Goal: Check status: Check status

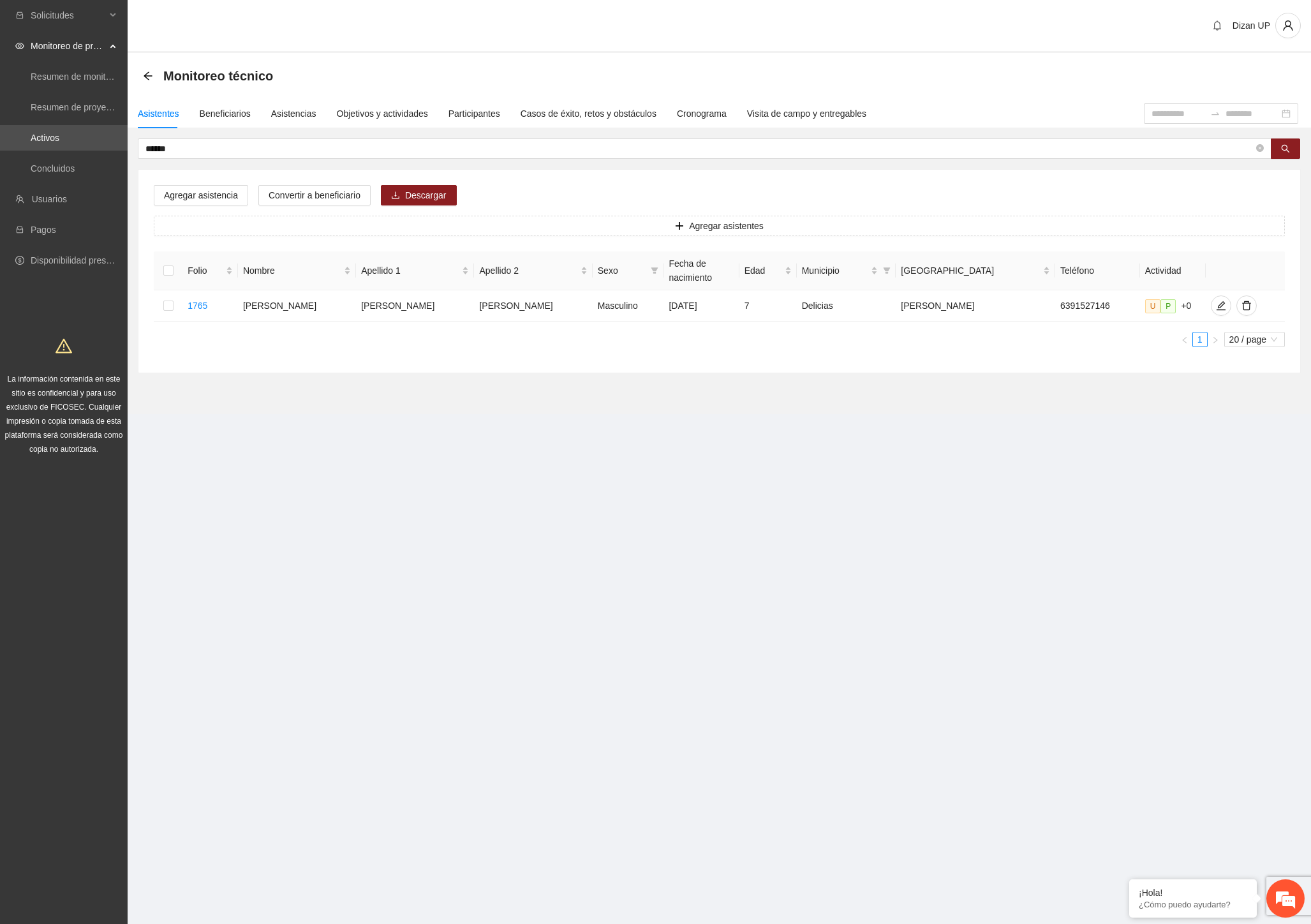
click at [54, 137] on link "Activos" at bounding box center [44, 138] width 28 height 10
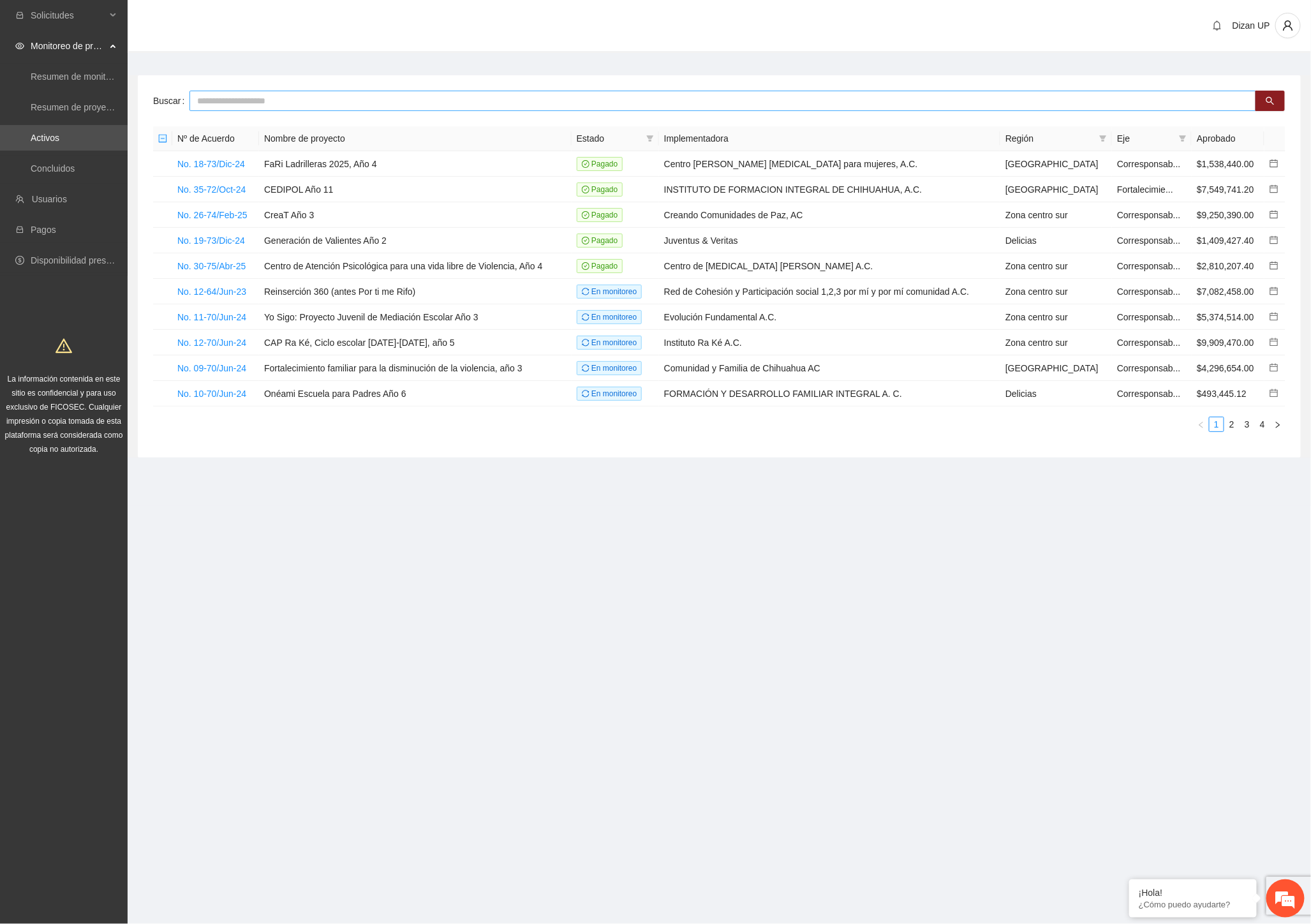
click at [234, 91] on input "text" at bounding box center [723, 100] width 1066 height 20
type input "*****"
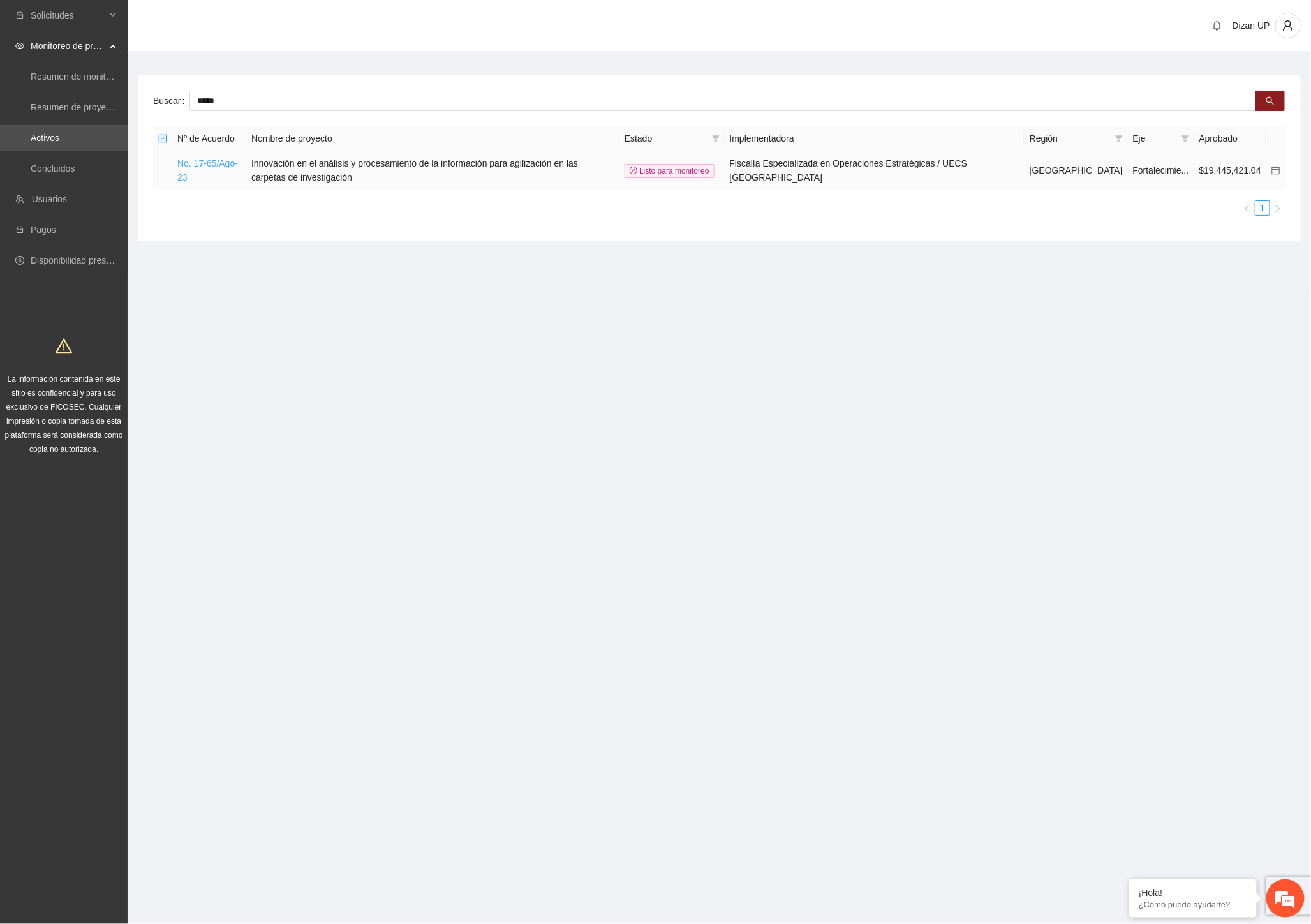
click at [225, 166] on link "No. 17-65/Ago-23" at bounding box center [207, 170] width 60 height 24
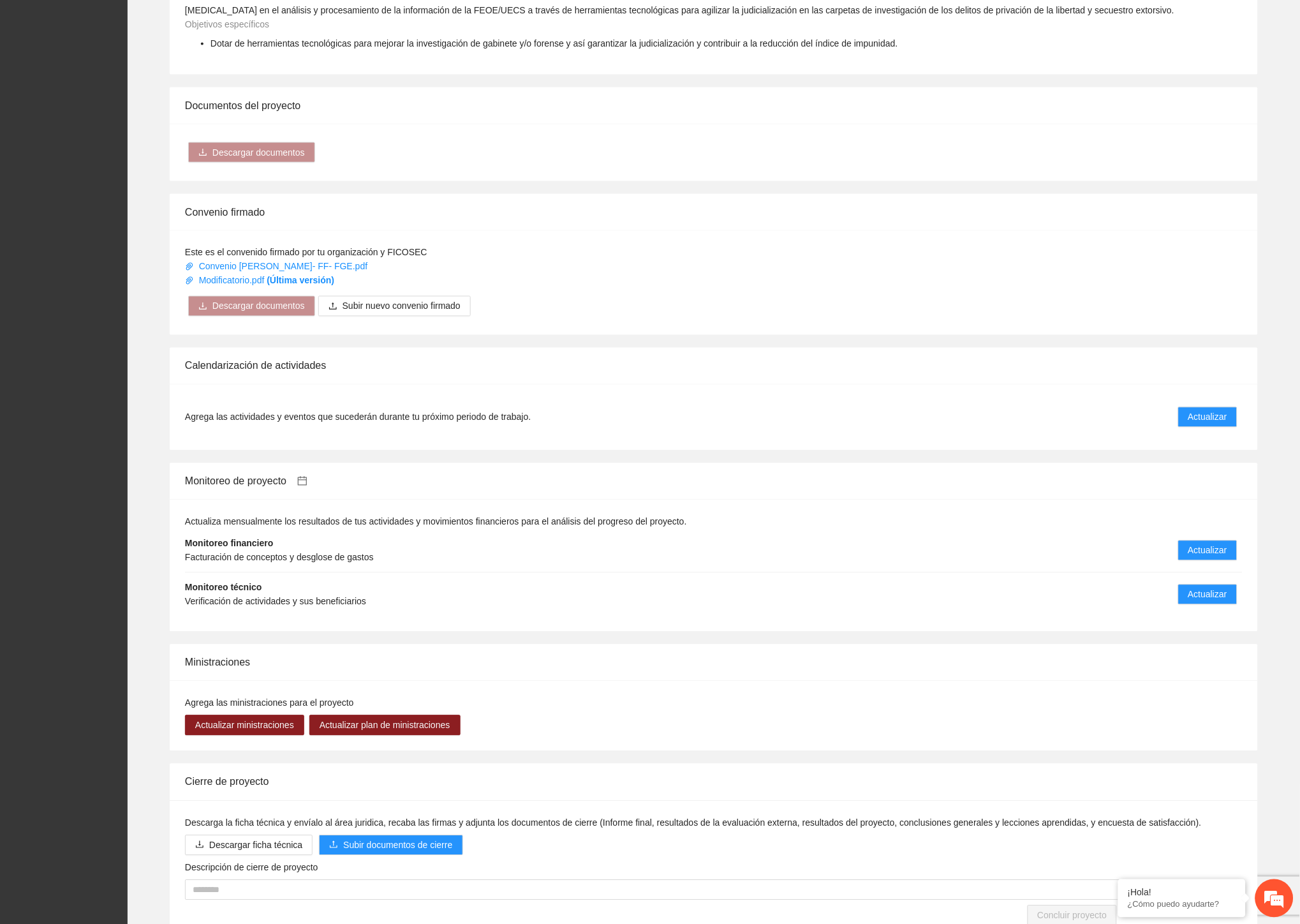
scroll to position [563, 0]
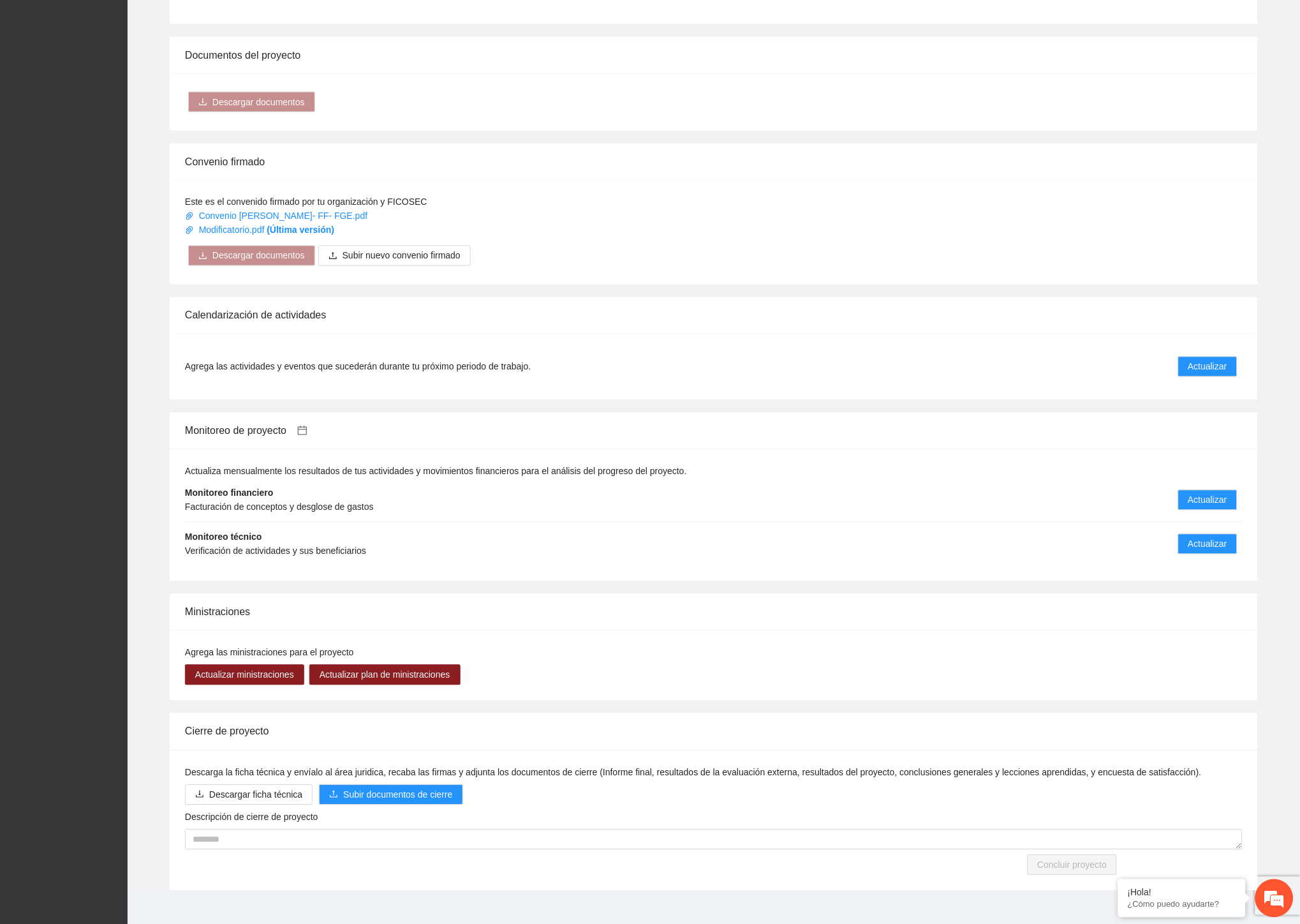
click at [307, 425] on icon "calendar" at bounding box center [302, 430] width 10 height 10
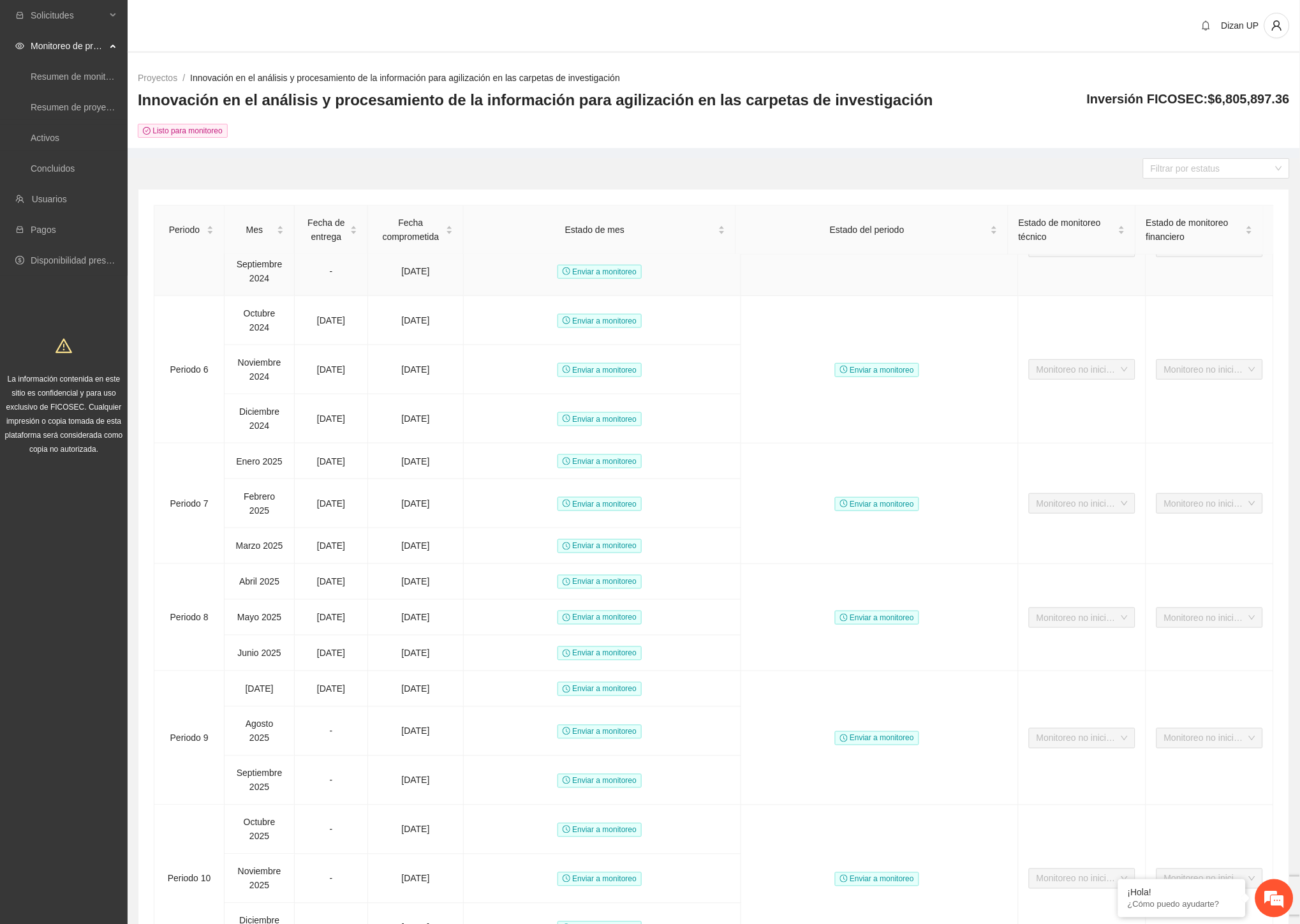
scroll to position [601, 0]
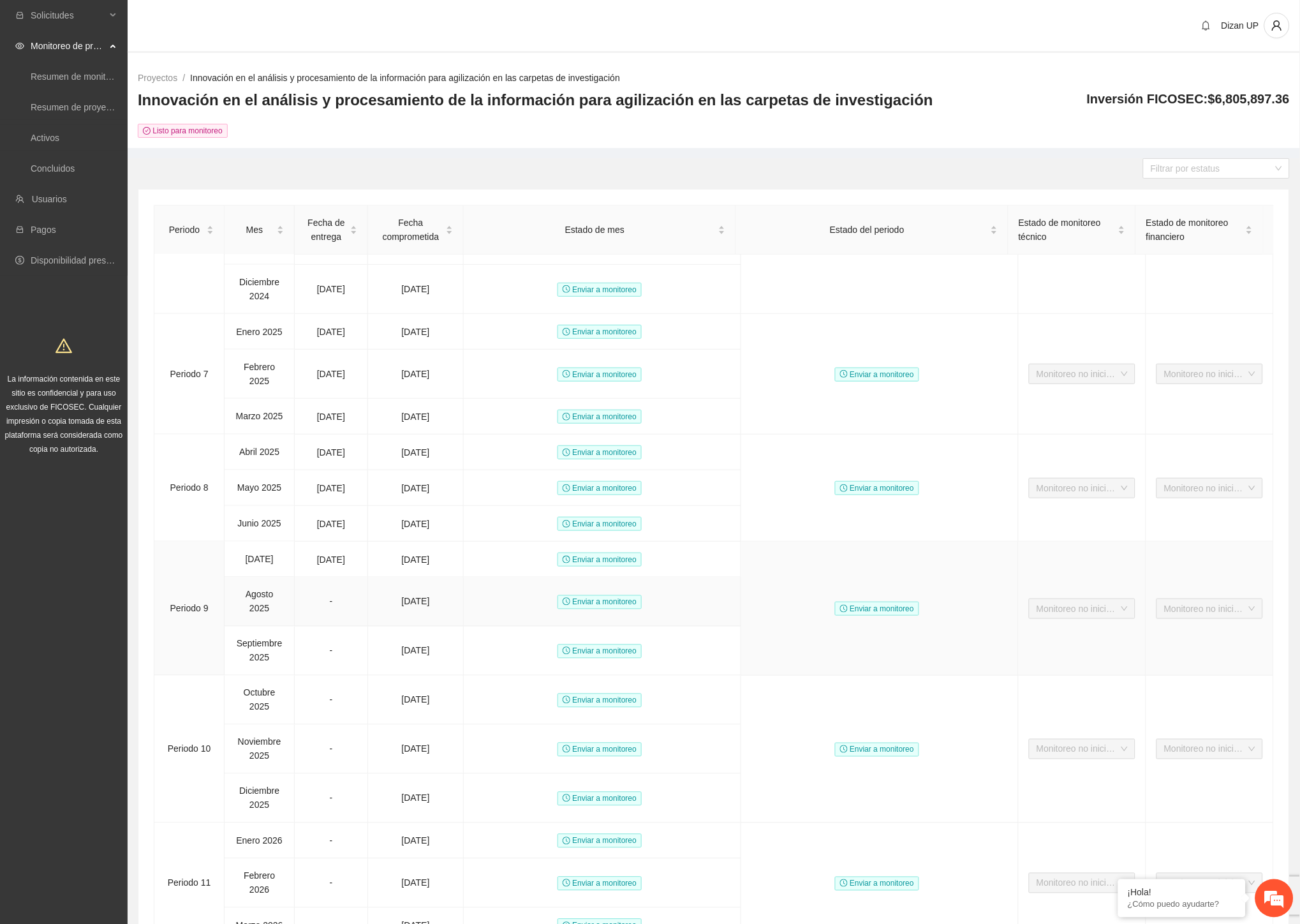
drag, startPoint x: 442, startPoint y: 599, endPoint x: 243, endPoint y: 587, distance: 199.4
click at [243, 587] on tr "[DATE] - [DATE] Enviar a monitoreo" at bounding box center [714, 602] width 1120 height 49
click at [438, 611] on td "[DATE]" at bounding box center [416, 602] width 96 height 49
drag, startPoint x: 444, startPoint y: 648, endPoint x: 227, endPoint y: 642, distance: 217.1
click at [227, 642] on tr "[DATE] - [DATE] Enviar a monitoreo" at bounding box center [714, 651] width 1120 height 49
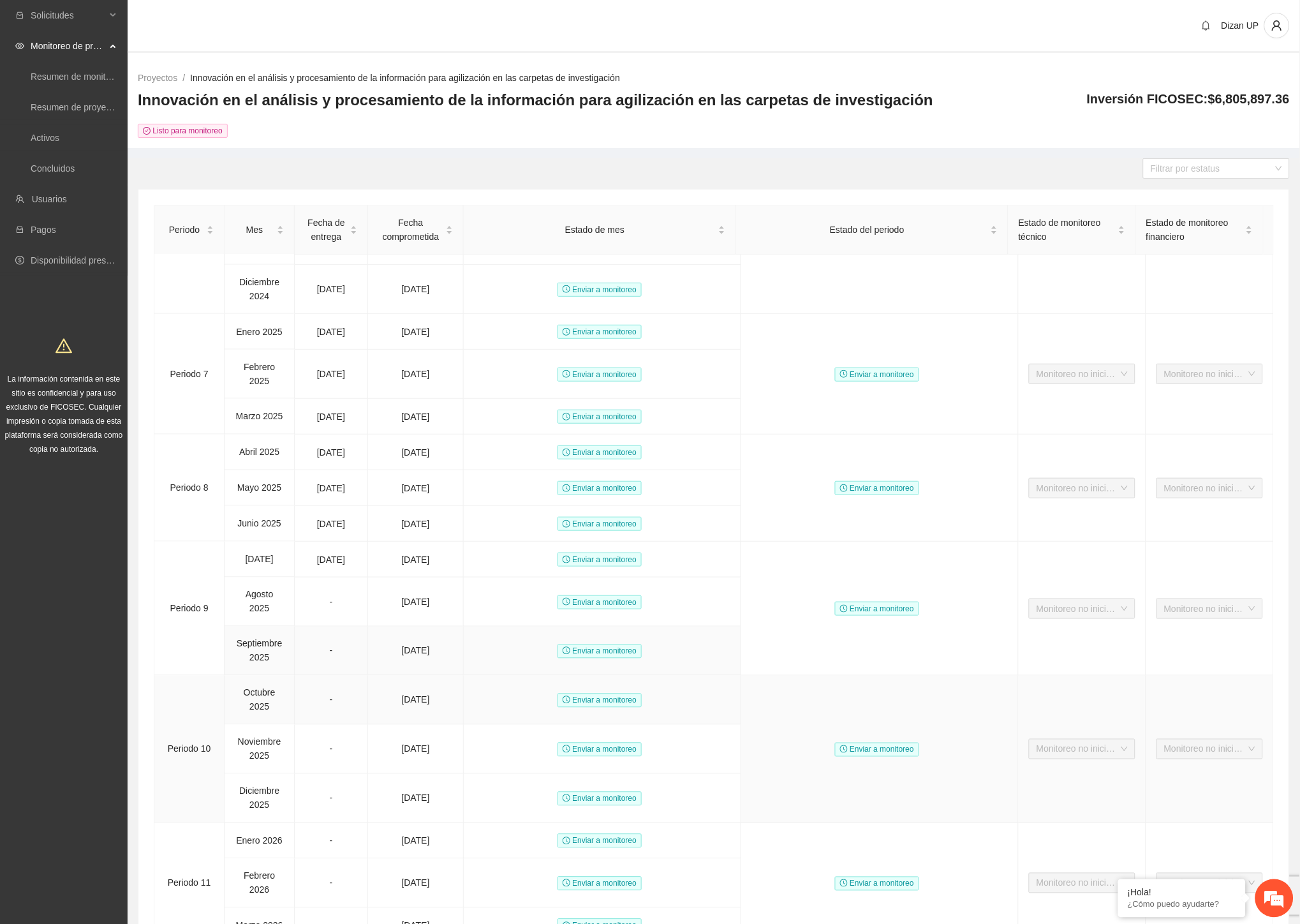
drag, startPoint x: 441, startPoint y: 702, endPoint x: 243, endPoint y: 647, distance: 205.5
click at [431, 699] on td "[DATE]" at bounding box center [416, 700] width 96 height 49
drag, startPoint x: 384, startPoint y: 699, endPoint x: 489, endPoint y: 700, distance: 105.0
click at [489, 700] on tr "Periodo [DATE] - [DATE] Enviar a monitoreo Enviar a monitoreo Monitoreo no inic…" at bounding box center [714, 700] width 1120 height 49
drag, startPoint x: 442, startPoint y: 647, endPoint x: 245, endPoint y: 560, distance: 215.4
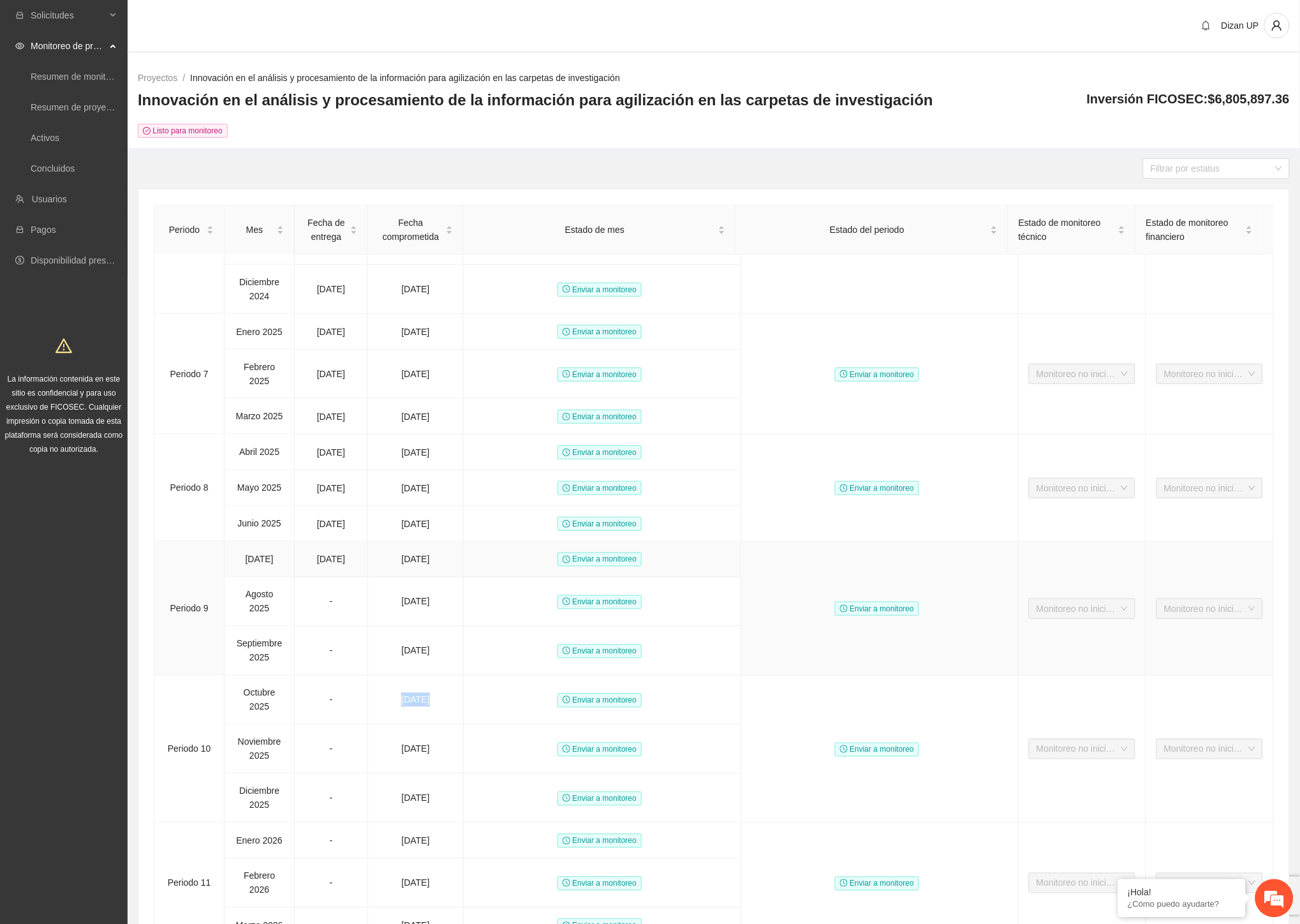
click at [245, 560] on tbody "Periodo [DATE] - [DATE] Enviar a monitoreo Enviar a monitoreo Monitoreo no inic…" at bounding box center [714, 354] width 1120 height 1393
click at [356, 648] on td "-" at bounding box center [332, 651] width 74 height 49
click at [437, 658] on td "[DATE]" at bounding box center [416, 651] width 96 height 49
click at [438, 647] on td "[DATE]" at bounding box center [416, 651] width 96 height 49
drag, startPoint x: 241, startPoint y: 553, endPoint x: 897, endPoint y: 640, distance: 661.7
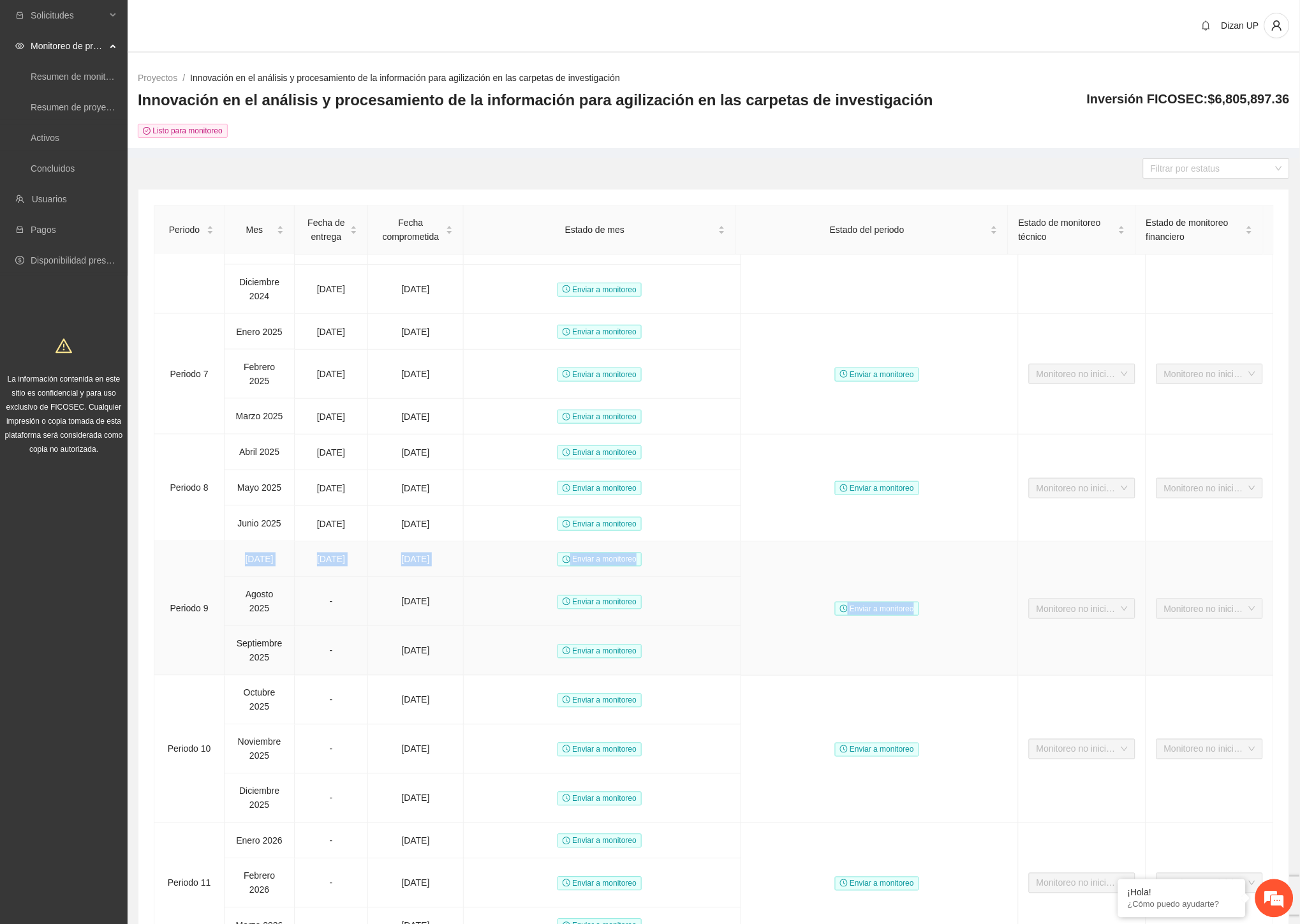
click at [897, 578] on tr "Periodo [DATE] [DATE] [DATE] Enviar a monitoreo Enviar a monitoreo Monitoreo no…" at bounding box center [714, 559] width 1120 height 35
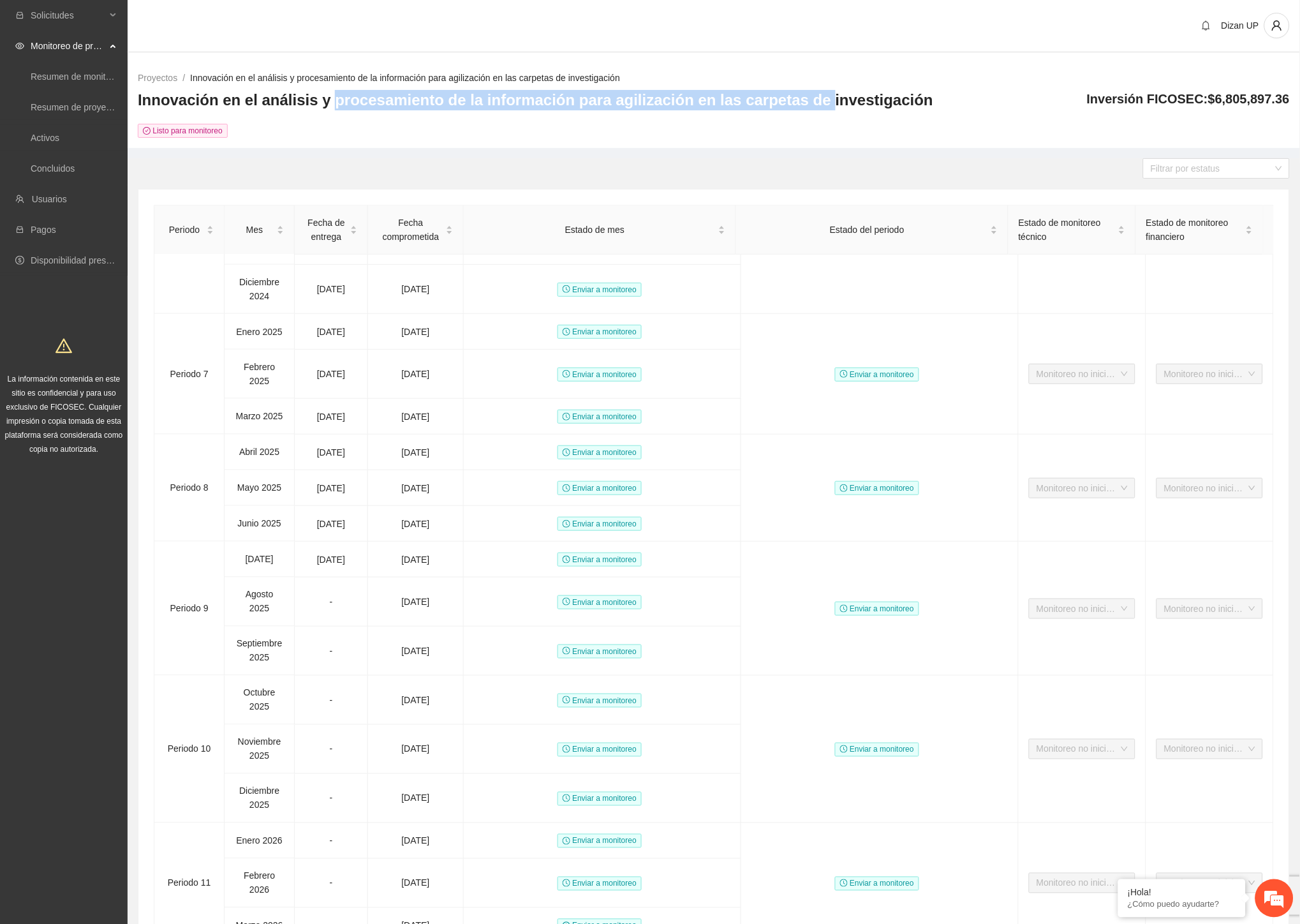
drag, startPoint x: 321, startPoint y: 98, endPoint x: 642, endPoint y: 113, distance: 321.4
click at [772, 105] on h3 "Innovación en el análisis y procesamiento de la información para agilización en…" at bounding box center [535, 99] width 795 height 20
click at [430, 127] on div "Listo para monitoreo" at bounding box center [535, 130] width 795 height 15
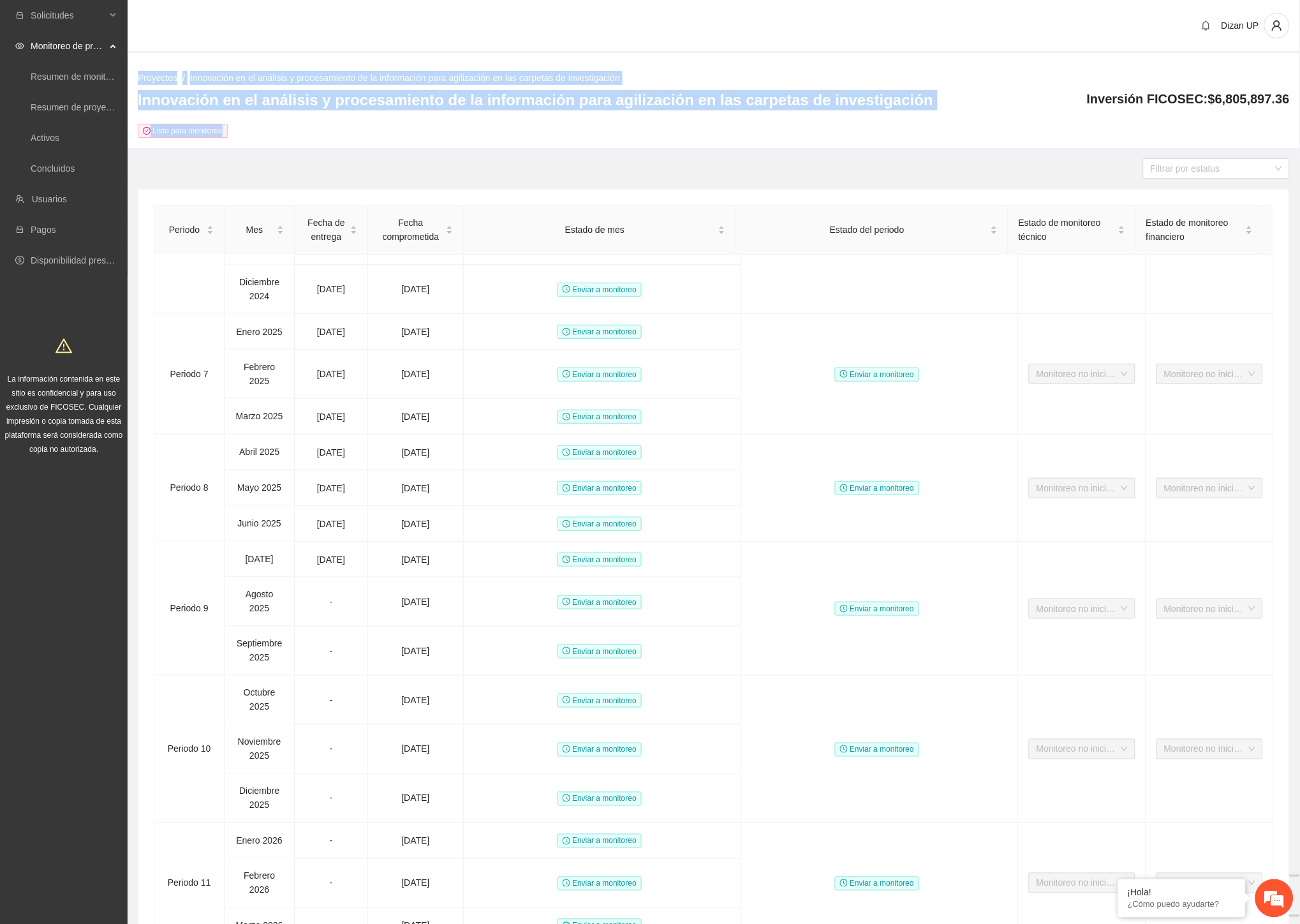
drag, startPoint x: 258, startPoint y: 132, endPoint x: 136, endPoint y: 75, distance: 134.7
click at [136, 75] on div "Proyectos / Innovación en el análisis y procesamiento de la información para ag…" at bounding box center [714, 104] width 1173 height 88
click at [290, 115] on div "Innovación en el análisis y procesamiento de la información para agilización en…" at bounding box center [535, 104] width 795 height 28
drag, startPoint x: 201, startPoint y: 104, endPoint x: 132, endPoint y: 74, distance: 75.2
click at [132, 74] on div "Proyectos / Innovación en el análisis y procesamiento de la información para ag…" at bounding box center [714, 104] width 1173 height 88
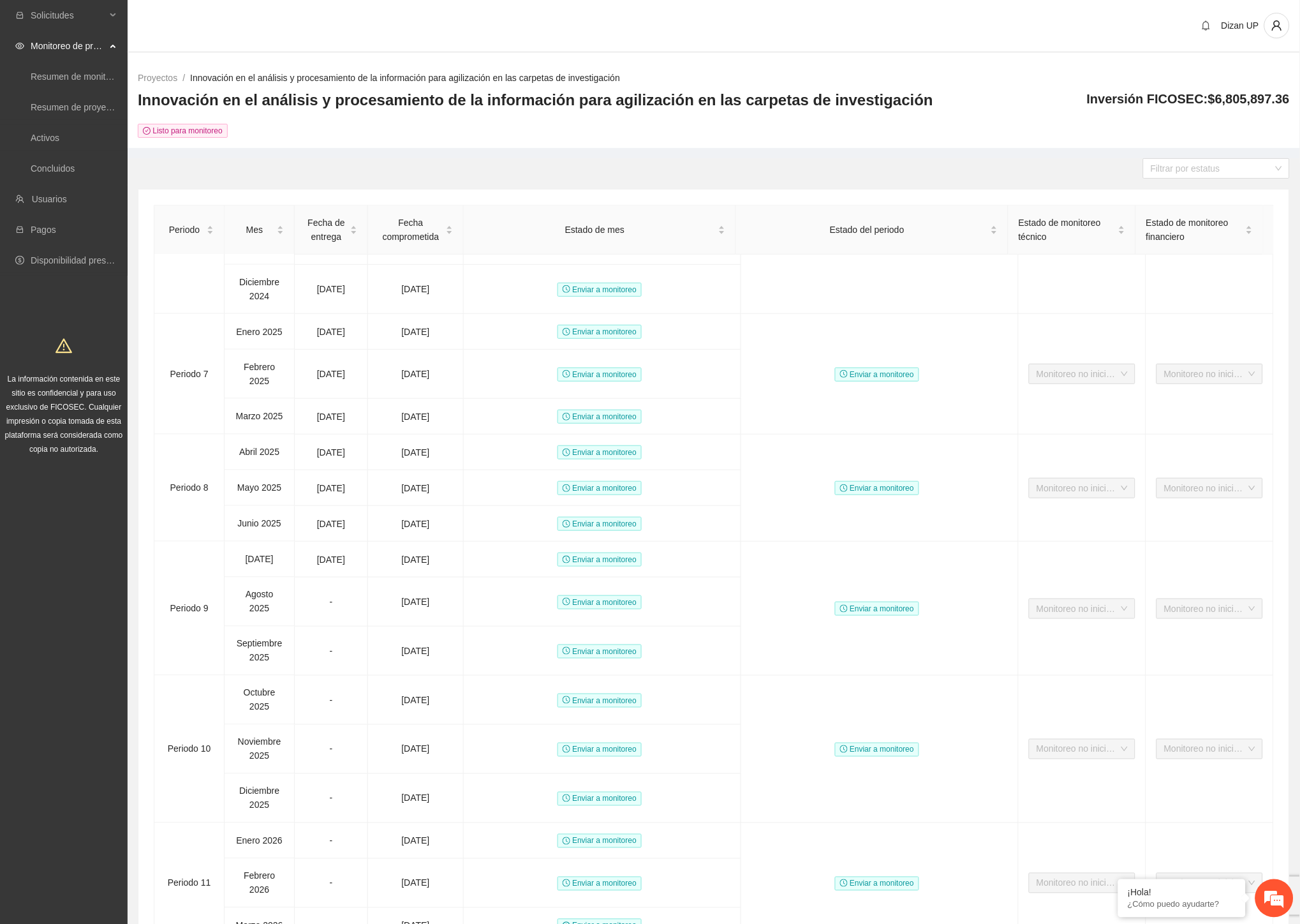
click at [309, 138] on div "Proyectos / Innovación en el análisis y procesamiento de la información para ag…" at bounding box center [714, 104] width 1173 height 88
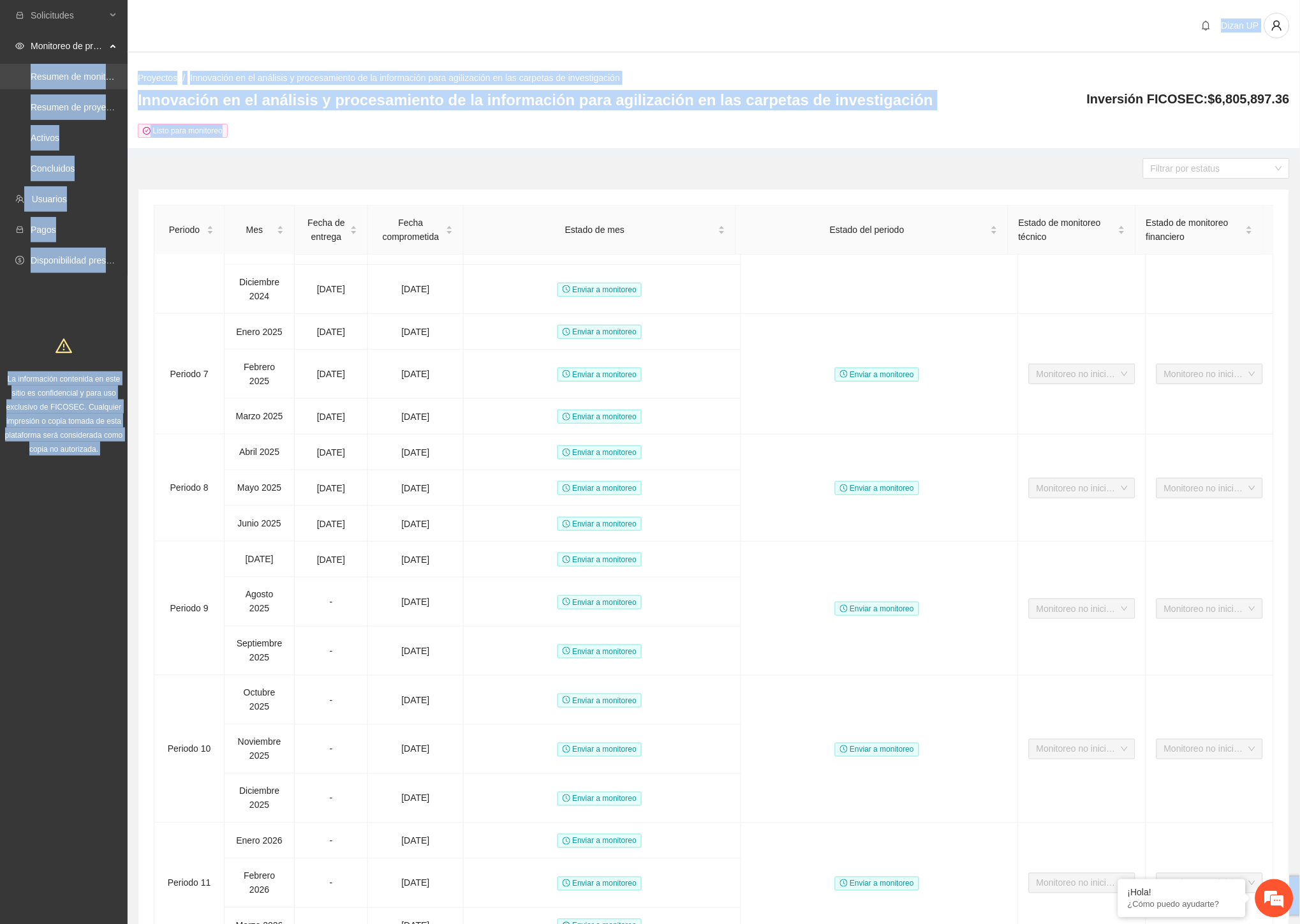
drag, startPoint x: 897, startPoint y: 97, endPoint x: 282, endPoint y: 111, distance: 615.2
click at [115, 70] on section "Solicitudes Monitoreo de proyectos Resumen de monitoreo Resumen de proyectos ap…" at bounding box center [650, 556] width 1300 height 1113
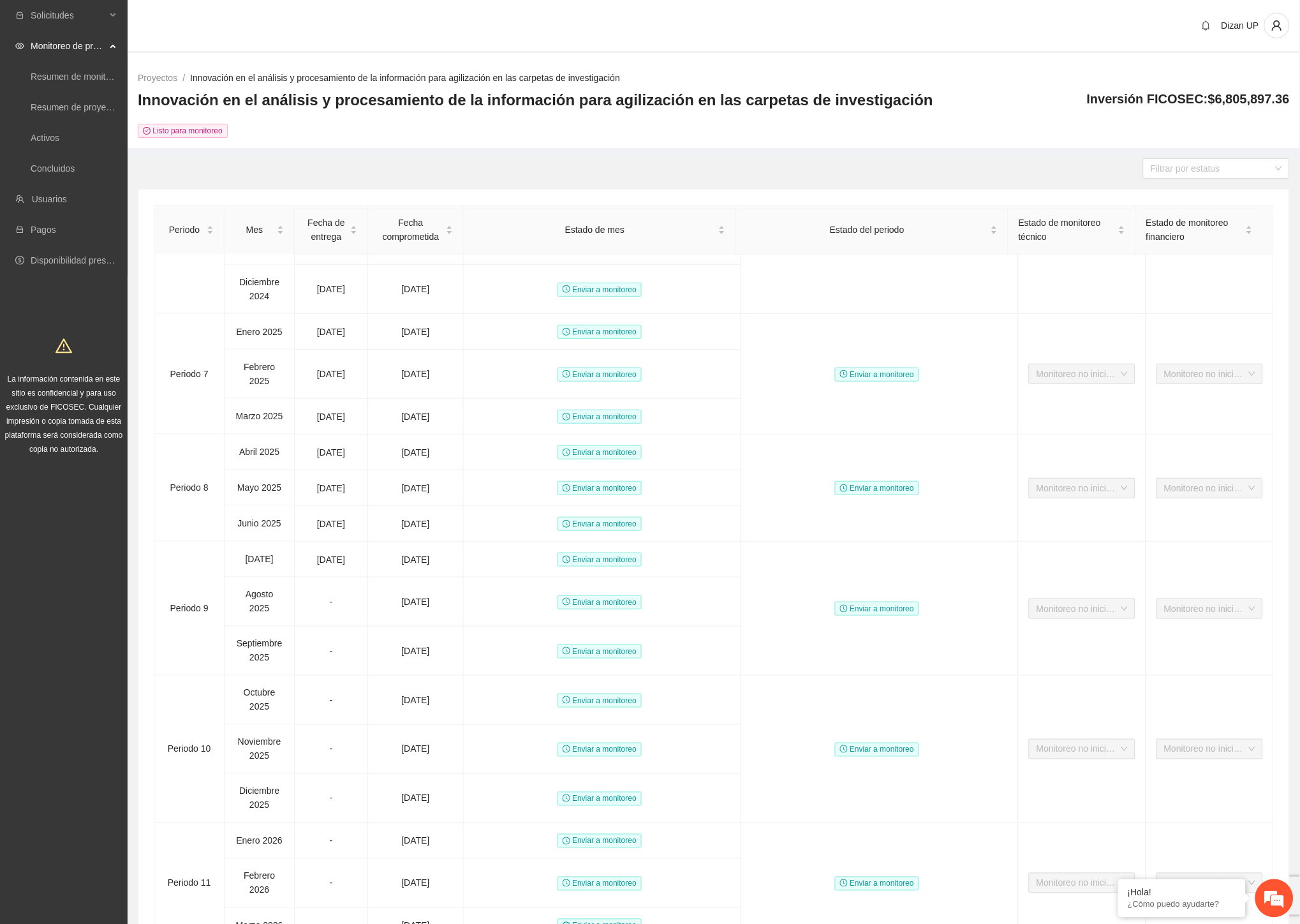
click at [320, 127] on div "Listo para monitoreo" at bounding box center [535, 130] width 795 height 15
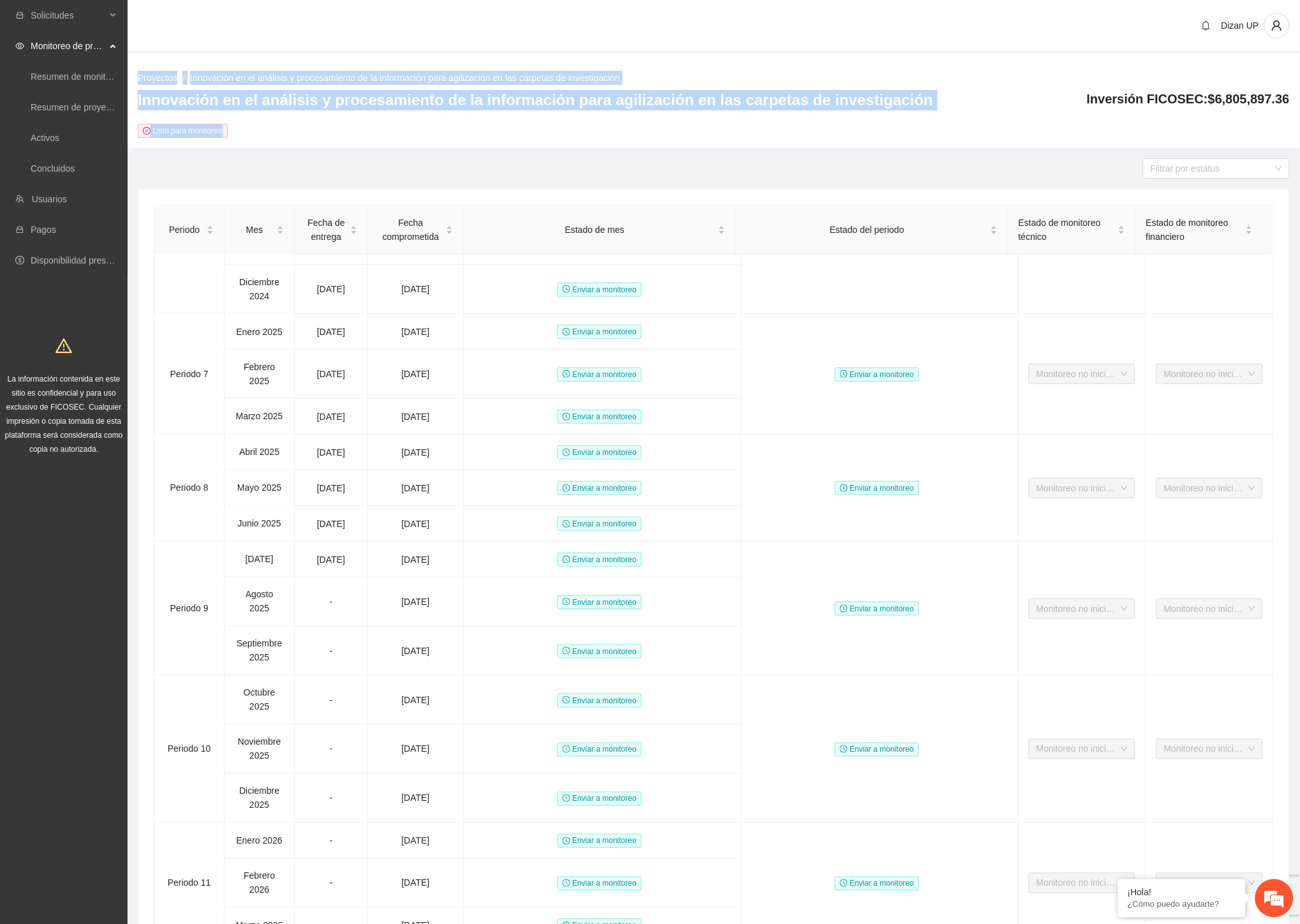
drag, startPoint x: 233, startPoint y: 131, endPoint x: 149, endPoint y: 58, distance: 111.3
click at [149, 58] on div "Proyectos / Innovación en el análisis y procesamiento de la información para ag…" at bounding box center [714, 100] width 1173 height 95
drag, startPoint x: 594, startPoint y: 111, endPoint x: 738, endPoint y: 97, distance: 144.7
click at [594, 111] on div "Innovación en el análisis y procesamiento de la información para agilización en…" at bounding box center [535, 104] width 795 height 28
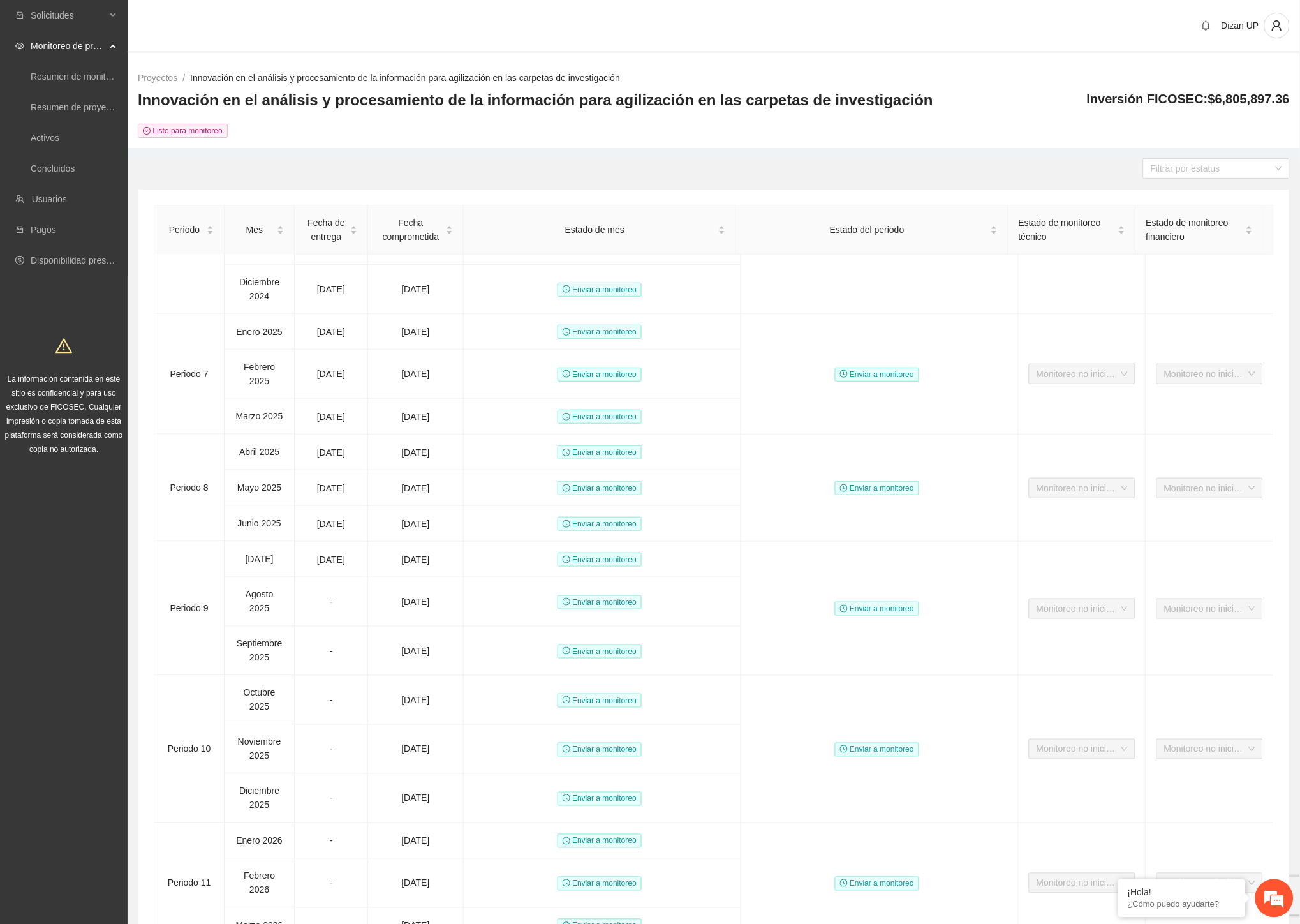
click at [911, 101] on div "Innovación en el análisis y procesamiento de la información para agilización en…" at bounding box center [713, 113] width 1152 height 48
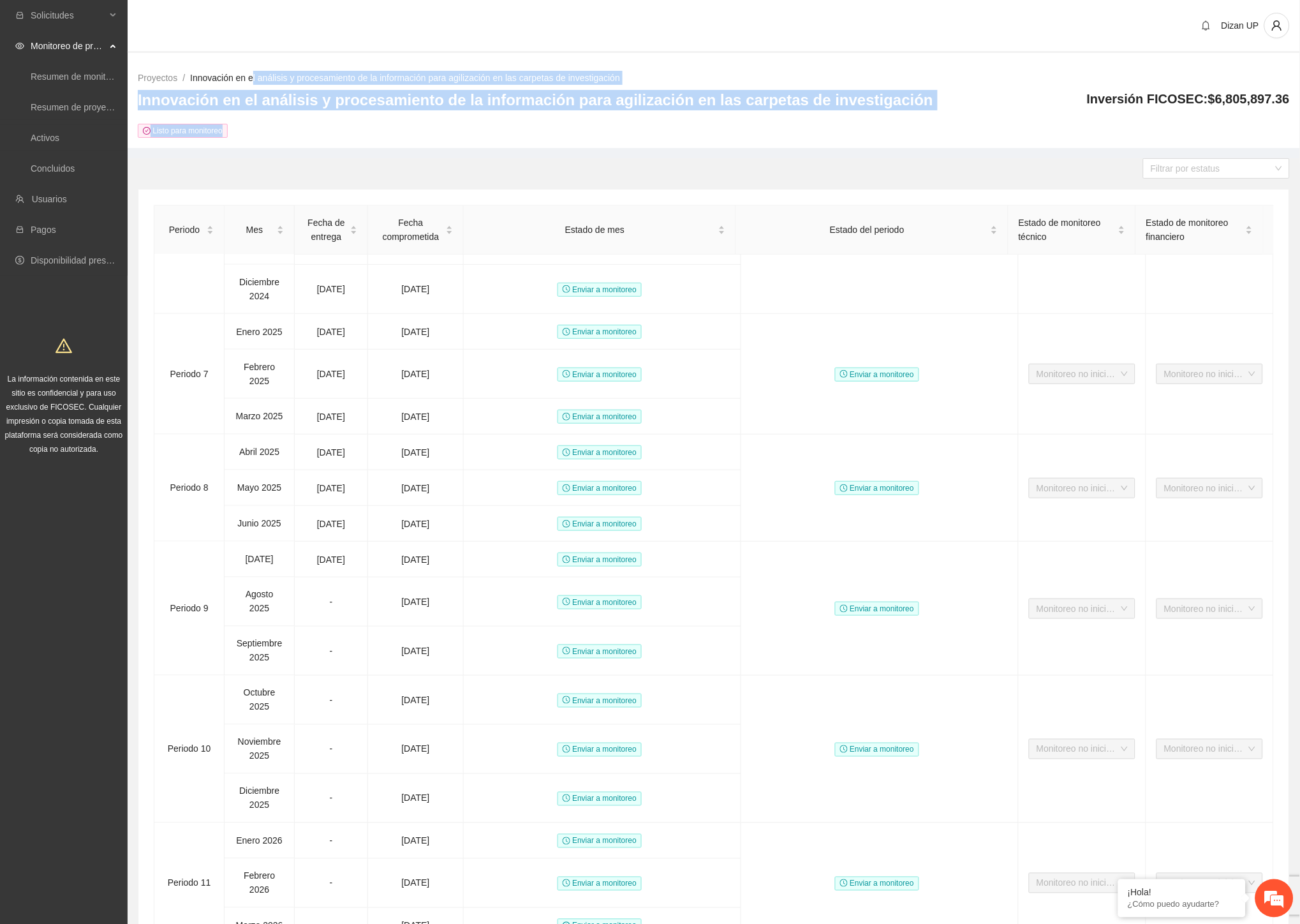
drag, startPoint x: 891, startPoint y: 99, endPoint x: 251, endPoint y: 65, distance: 640.9
click at [251, 65] on div "Proyectos / Innovación en el análisis y procesamiento de la información para ag…" at bounding box center [714, 104] width 1173 height 88
drag, startPoint x: 142, startPoint y: 67, endPoint x: 886, endPoint y: 98, distance: 744.6
click at [886, 98] on div "Proyectos / Innovación en el análisis y procesamiento de la información para ag…" at bounding box center [714, 104] width 1173 height 88
drag, startPoint x: 845, startPoint y: 113, endPoint x: 870, endPoint y: 93, distance: 32.0
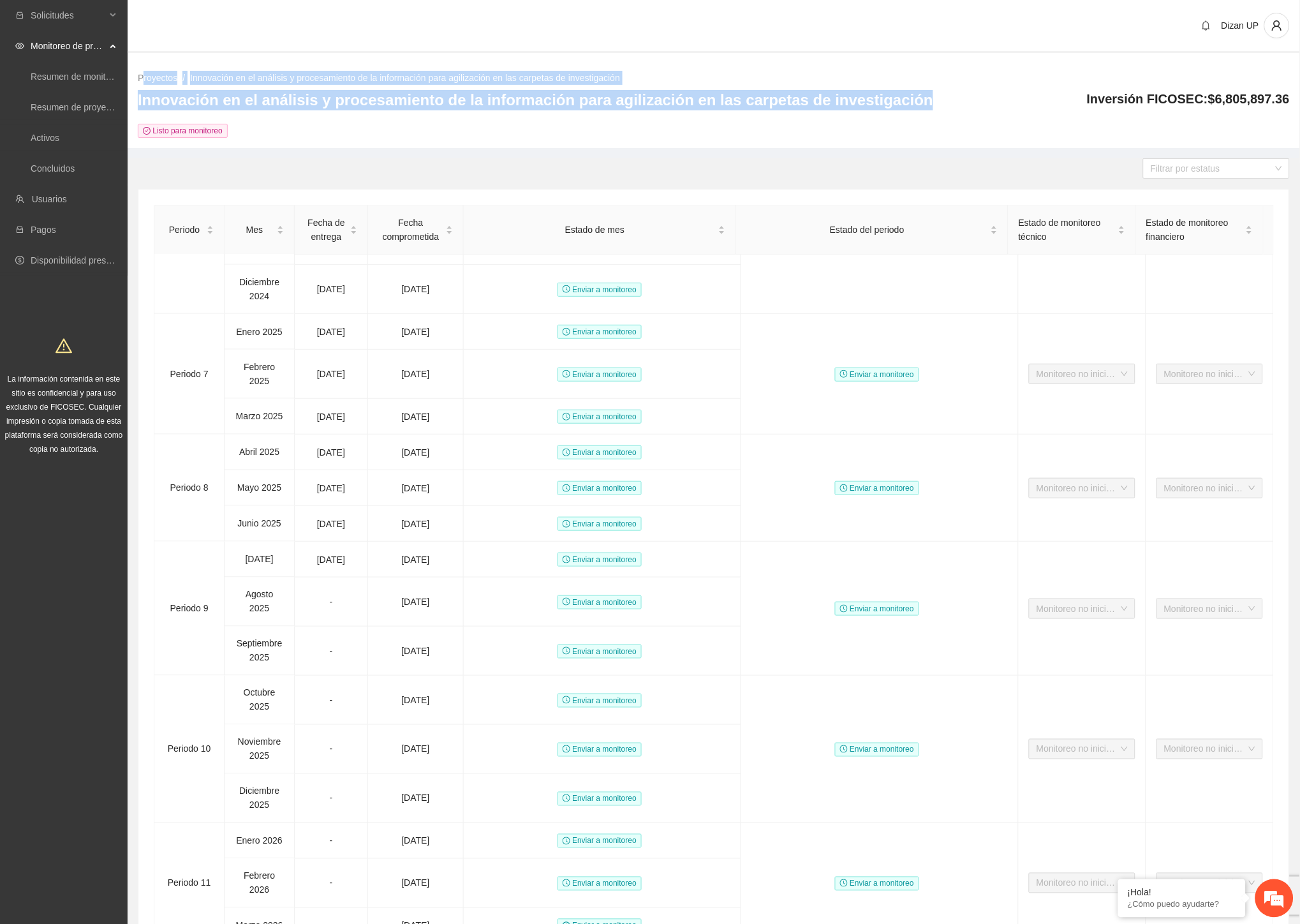
click at [845, 113] on div "Innovación en el análisis y procesamiento de la información para agilización en…" at bounding box center [535, 104] width 795 height 28
click at [889, 81] on ol "Proyectos / Innovación en el análisis y procesamiento de la información para ag…" at bounding box center [713, 78] width 1152 height 14
drag, startPoint x: 136, startPoint y: 61, endPoint x: 965, endPoint y: 97, distance: 829.8
click at [965, 97] on div "Proyectos / Innovación en el análisis y procesamiento de la información para ag…" at bounding box center [714, 104] width 1173 height 88
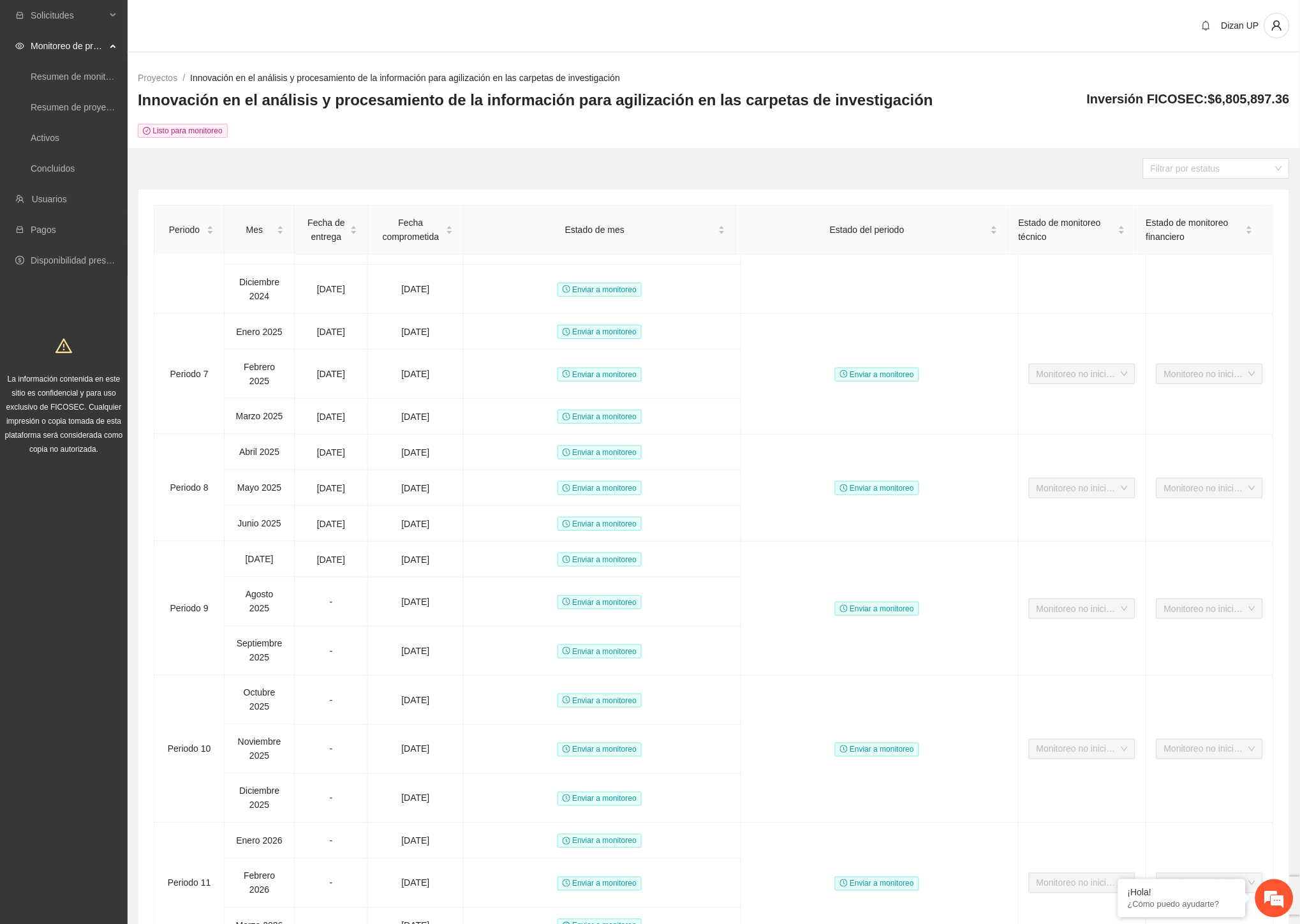
click at [697, 125] on div "Listo para monitoreo" at bounding box center [535, 130] width 795 height 15
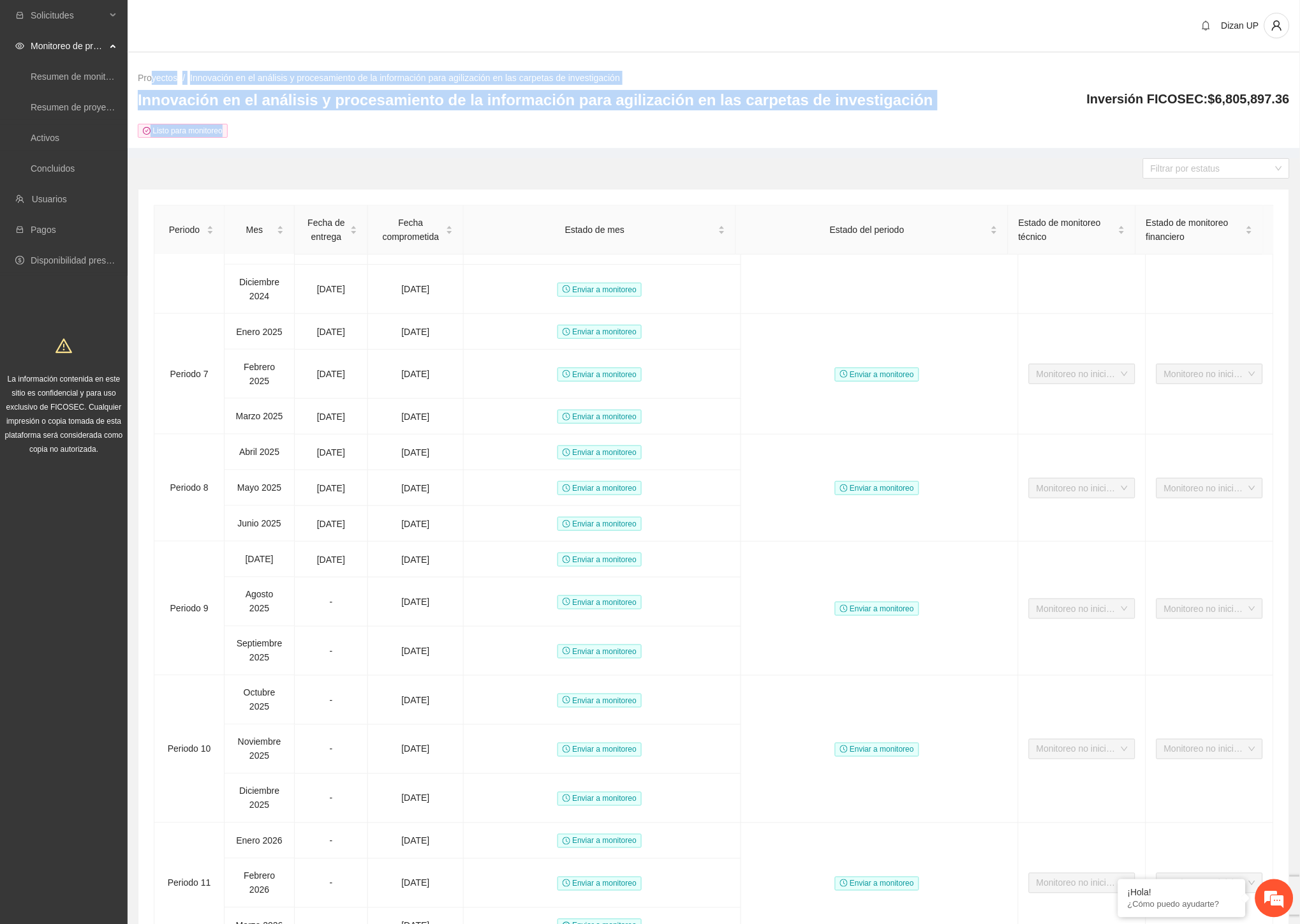
drag, startPoint x: 908, startPoint y: 102, endPoint x: 151, endPoint y: 65, distance: 757.9
click at [151, 65] on div "Proyectos / Innovación en el análisis y procesamiento de la información para ag…" at bounding box center [714, 104] width 1173 height 88
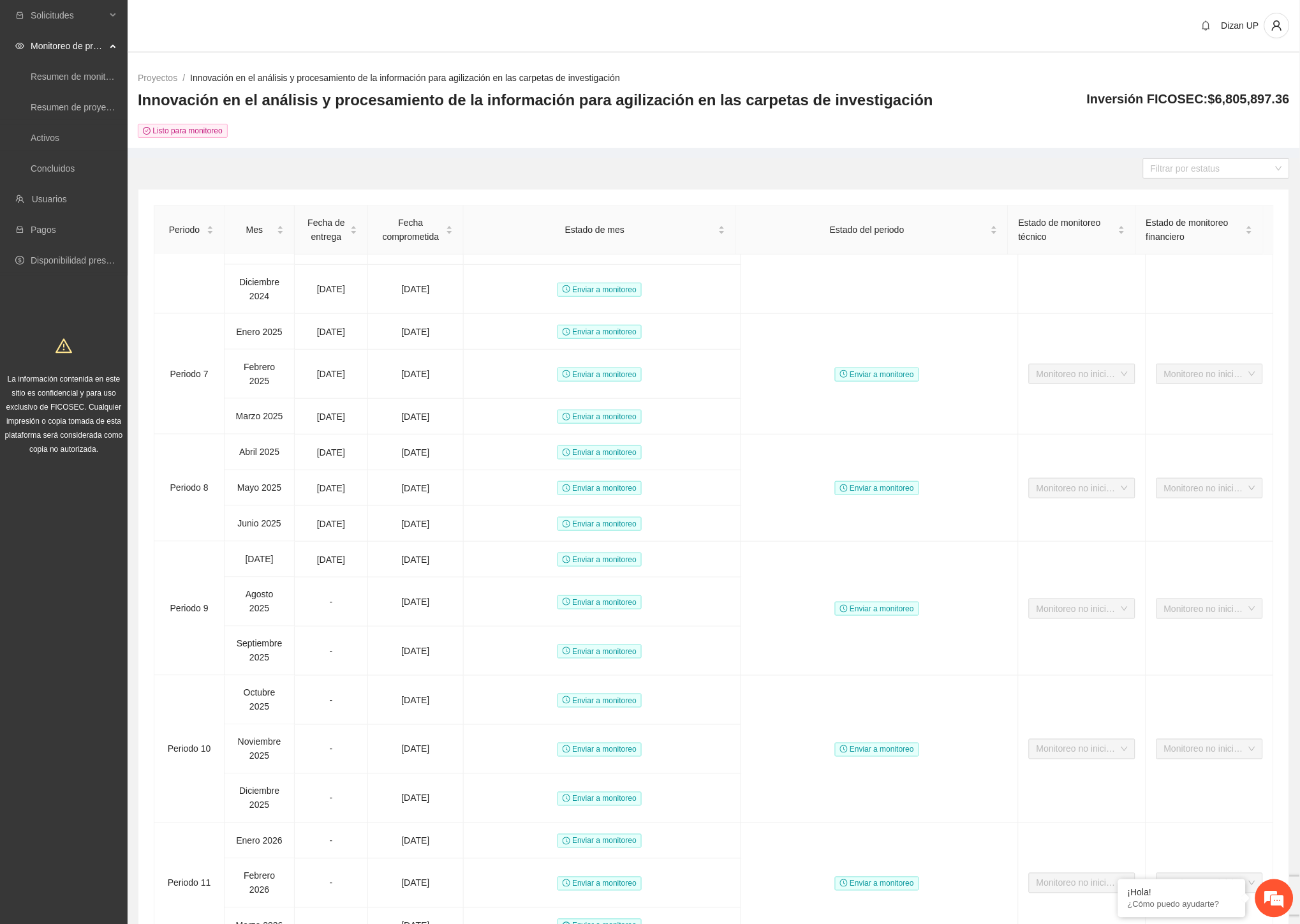
click at [147, 43] on div "Dizan UP" at bounding box center [714, 26] width 1173 height 53
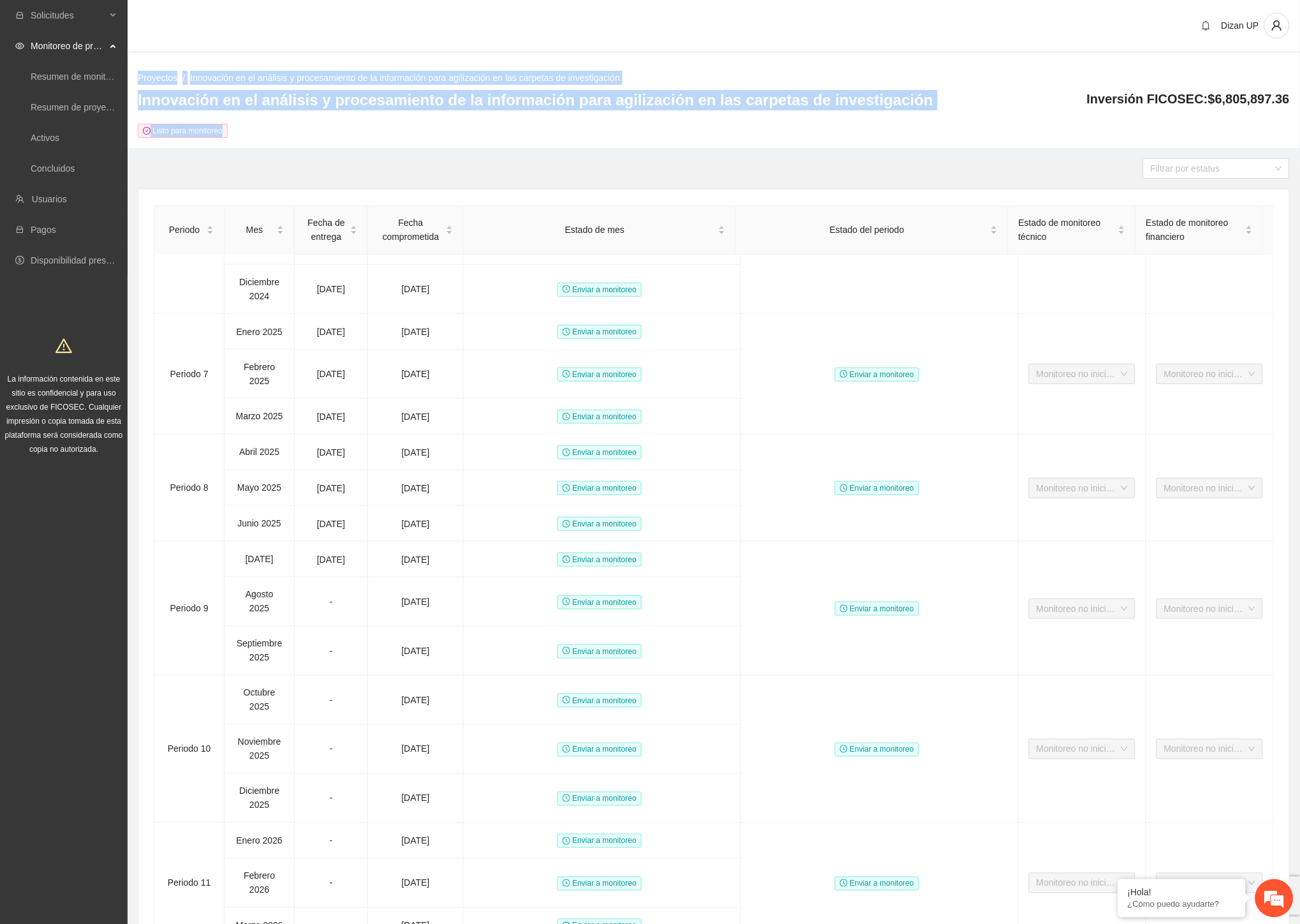
drag, startPoint x: 131, startPoint y: 61, endPoint x: 656, endPoint y: 111, distance: 527.4
click at [985, 113] on div "Proyectos / Innovación en el análisis y procesamiento de la información para ag…" at bounding box center [714, 104] width 1173 height 88
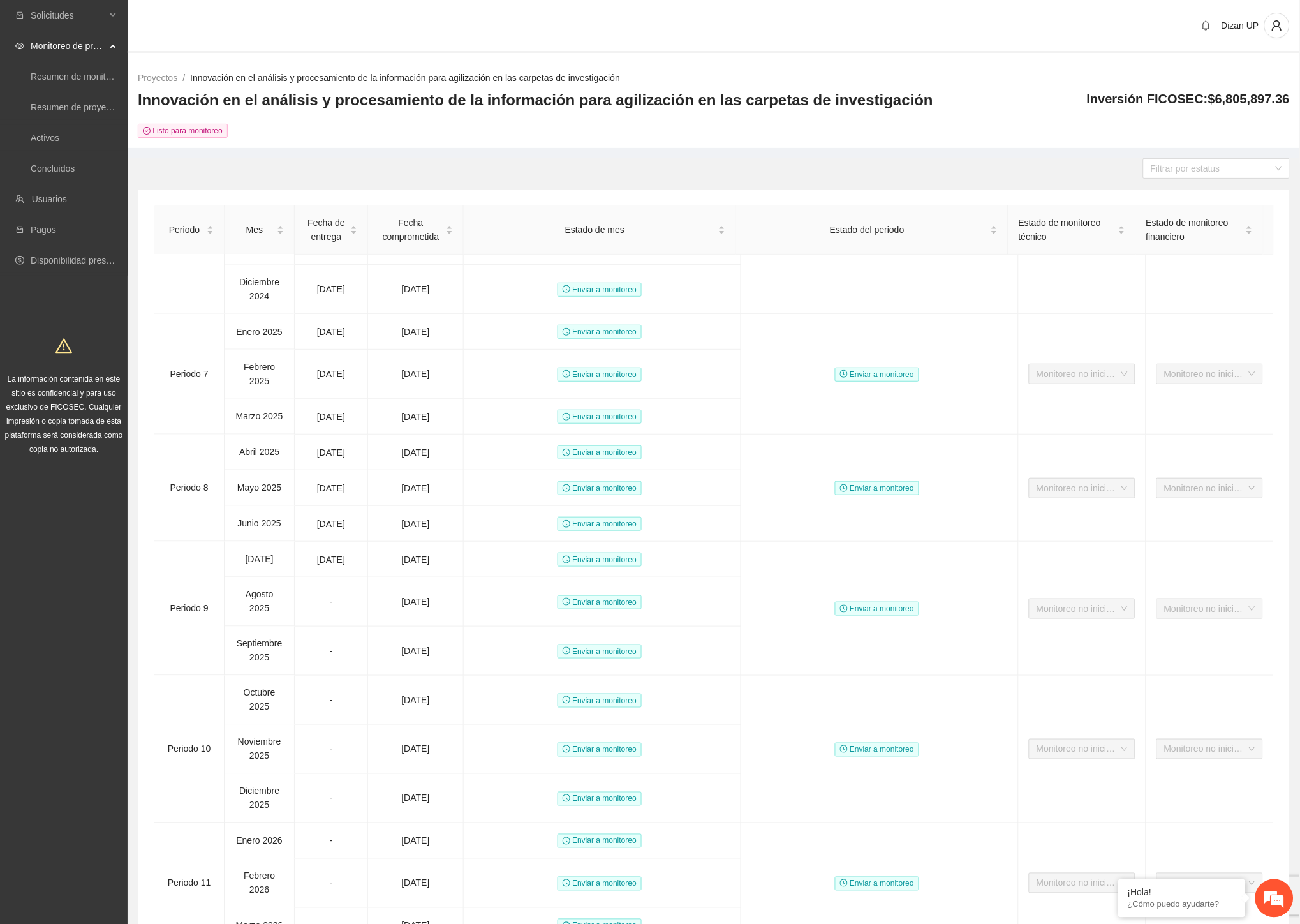
click at [255, 131] on div "Listo para monitoreo" at bounding box center [535, 130] width 795 height 15
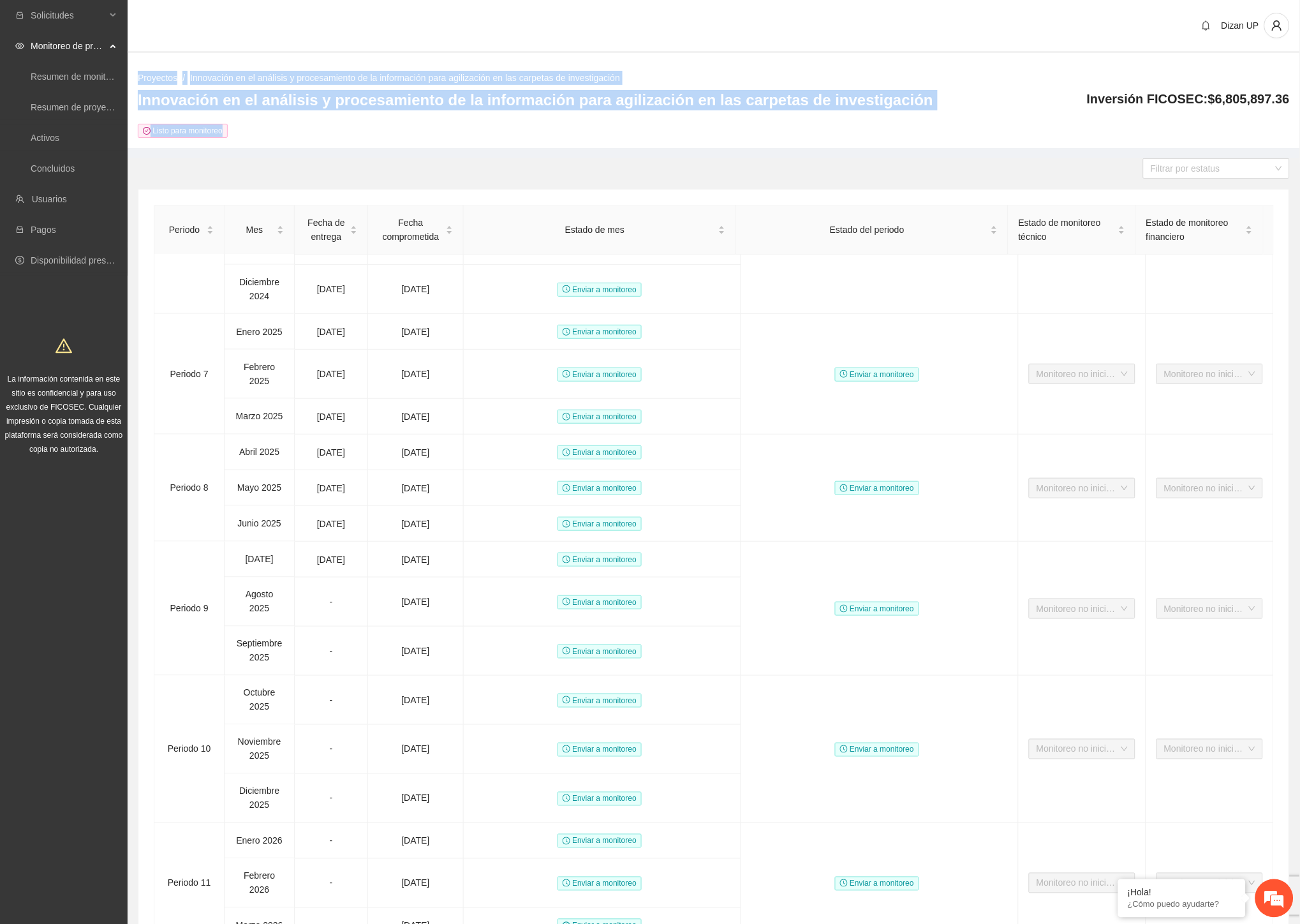
drag, startPoint x: 193, startPoint y: 97, endPoint x: 131, endPoint y: 72, distance: 66.9
click at [131, 72] on div "Proyectos / Innovación en el análisis y procesamiento de la información para ag…" at bounding box center [714, 104] width 1173 height 88
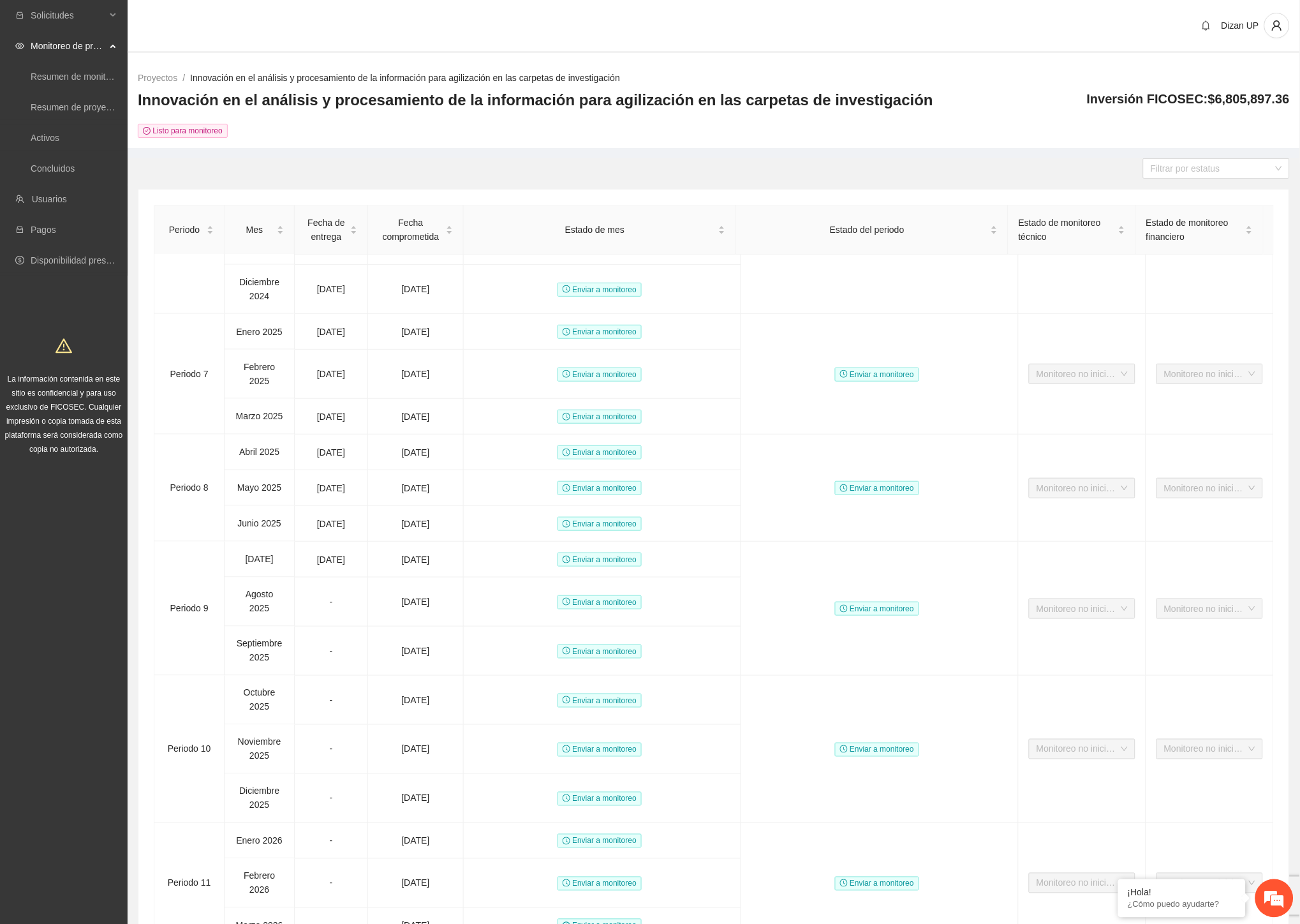
click at [254, 123] on div "Listo para monitoreo" at bounding box center [535, 130] width 795 height 15
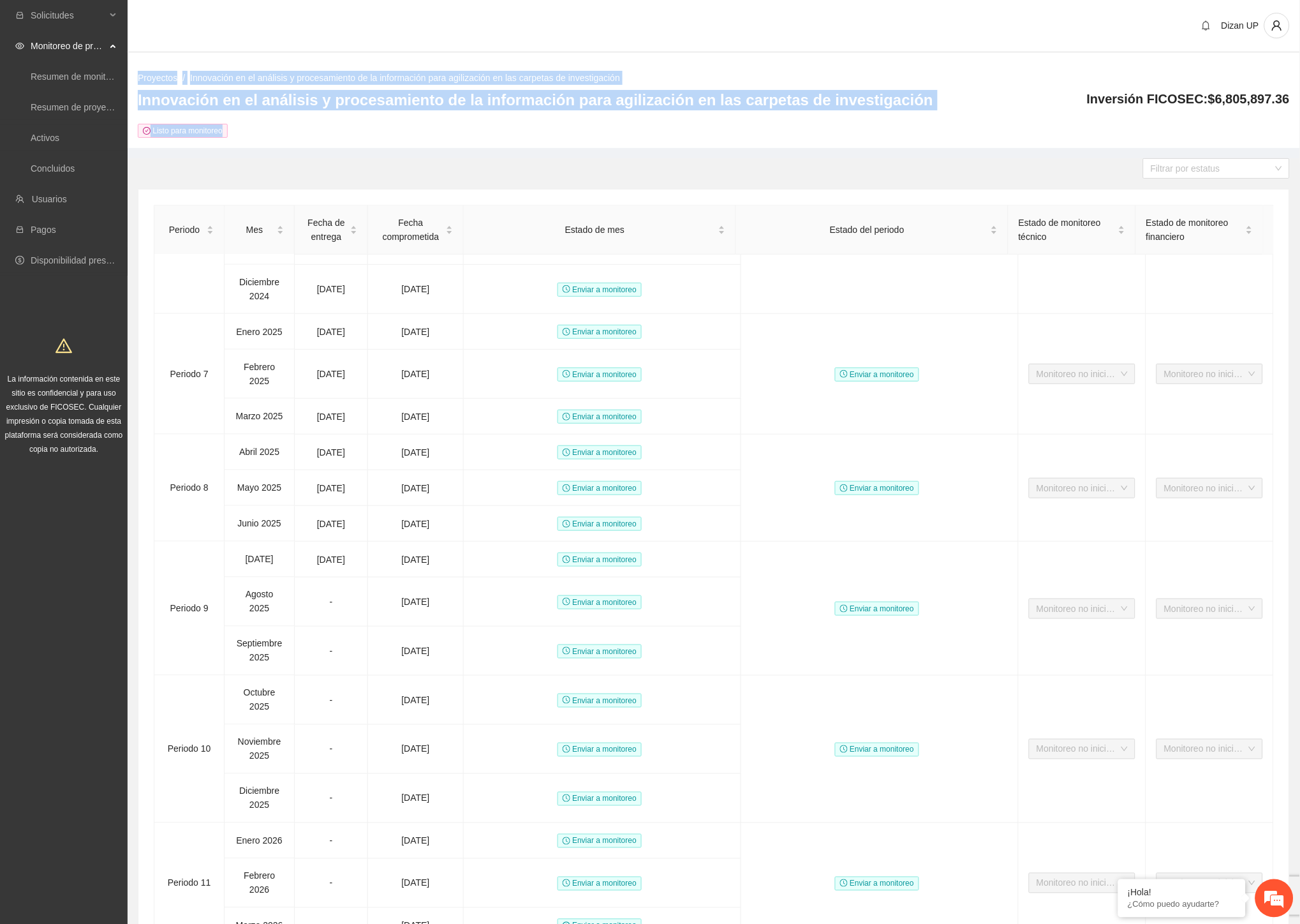
drag, startPoint x: 227, startPoint y: 136, endPoint x: 138, endPoint y: 75, distance: 107.9
click at [138, 75] on div "Proyectos / Innovación en el análisis y procesamiento de la información para ag…" at bounding box center [714, 104] width 1173 height 88
